Goal: Information Seeking & Learning: Learn about a topic

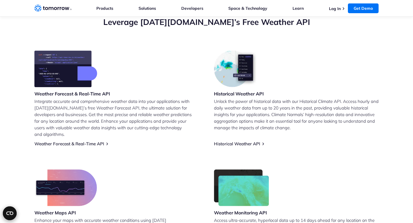
scroll to position [213, 0]
click at [243, 141] on link "Historical Weather API" at bounding box center [237, 143] width 46 height 5
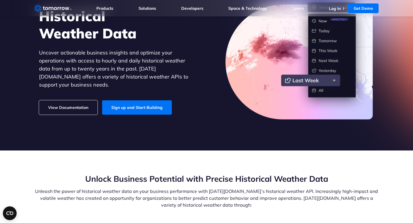
scroll to position [57, 0]
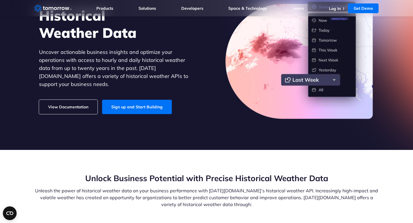
click at [77, 101] on link "View Documentation" at bounding box center [68, 107] width 59 height 14
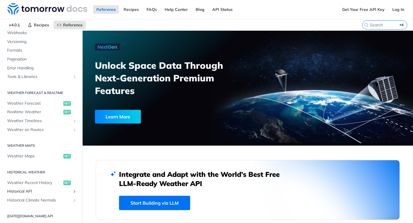
click at [39, 193] on span "Historical API" at bounding box center [39, 192] width 64 height 6
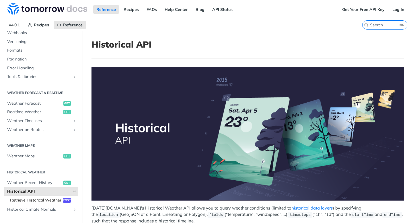
click at [45, 200] on span "Retrieve Historical Weather" at bounding box center [35, 201] width 51 height 6
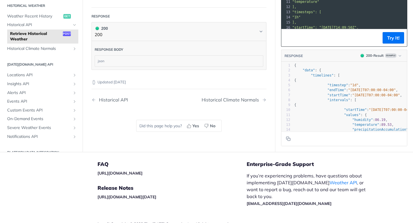
scroll to position [456, 0]
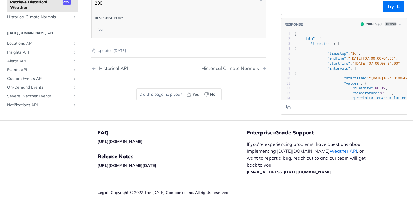
click at [330, 151] on link "Weather API" at bounding box center [344, 151] width 28 height 6
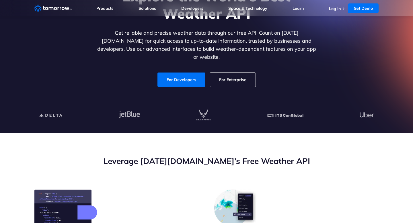
scroll to position [64, 0]
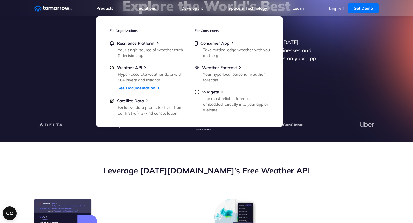
click at [107, 10] on link "Products" at bounding box center [104, 8] width 17 height 5
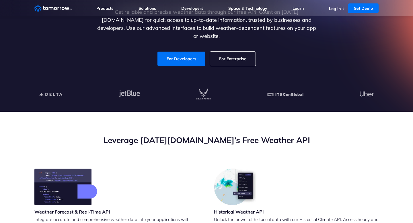
scroll to position [89, 0]
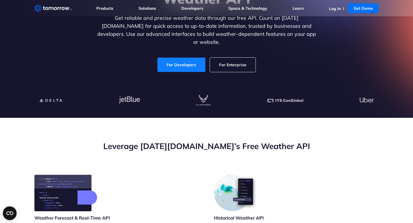
click at [182, 58] on link "For Developers" at bounding box center [181, 65] width 48 height 14
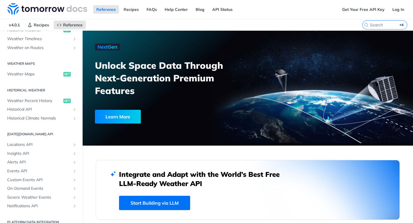
scroll to position [158, 0]
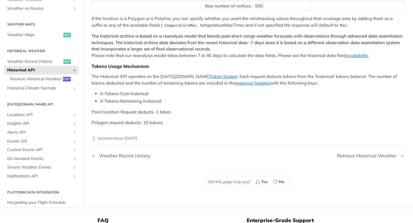
scroll to position [281, 0]
